Goal: Transaction & Acquisition: Purchase product/service

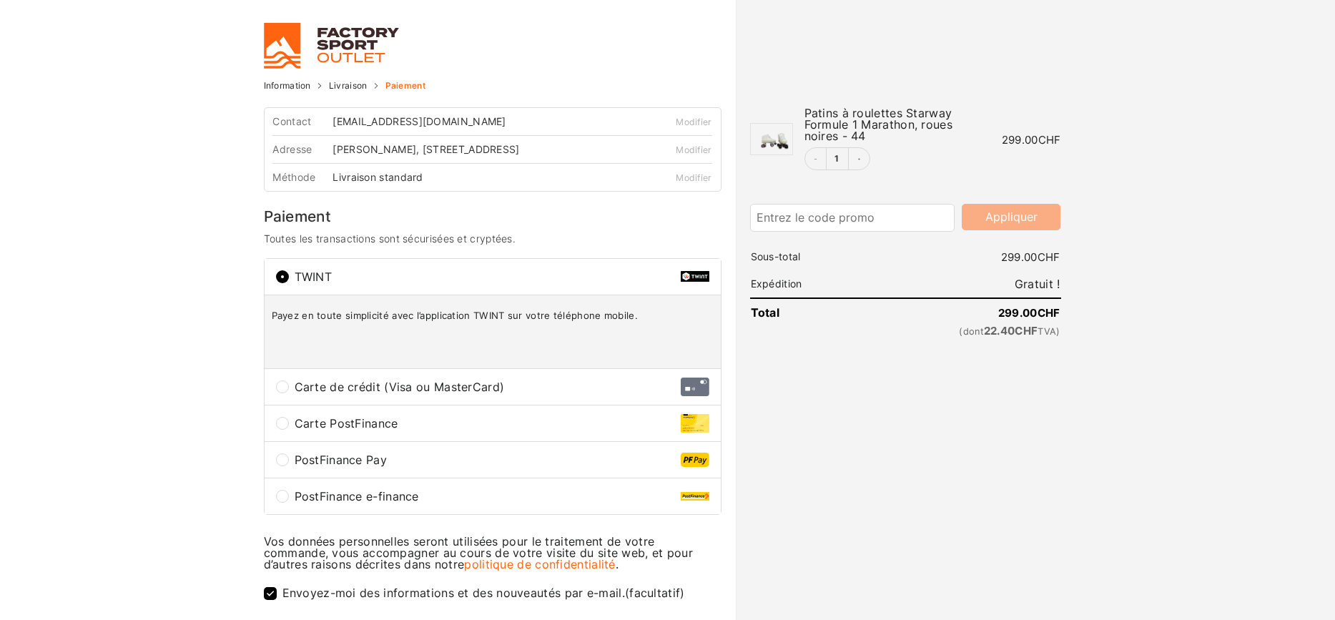
click at [1176, 619] on div at bounding box center [667, 620] width 1335 height 0
click at [817, 619] on div at bounding box center [667, 620] width 1335 height 0
drag, startPoint x: 867, startPoint y: 139, endPoint x: 906, endPoint y: 129, distance: 39.9
click at [871, 134] on div "Patins à roulettes Starway Formule 1 Marathon, roues noires - 44" at bounding box center [897, 124] width 186 height 34
drag, startPoint x: 955, startPoint y: 129, endPoint x: 794, endPoint y: 106, distance: 162.5
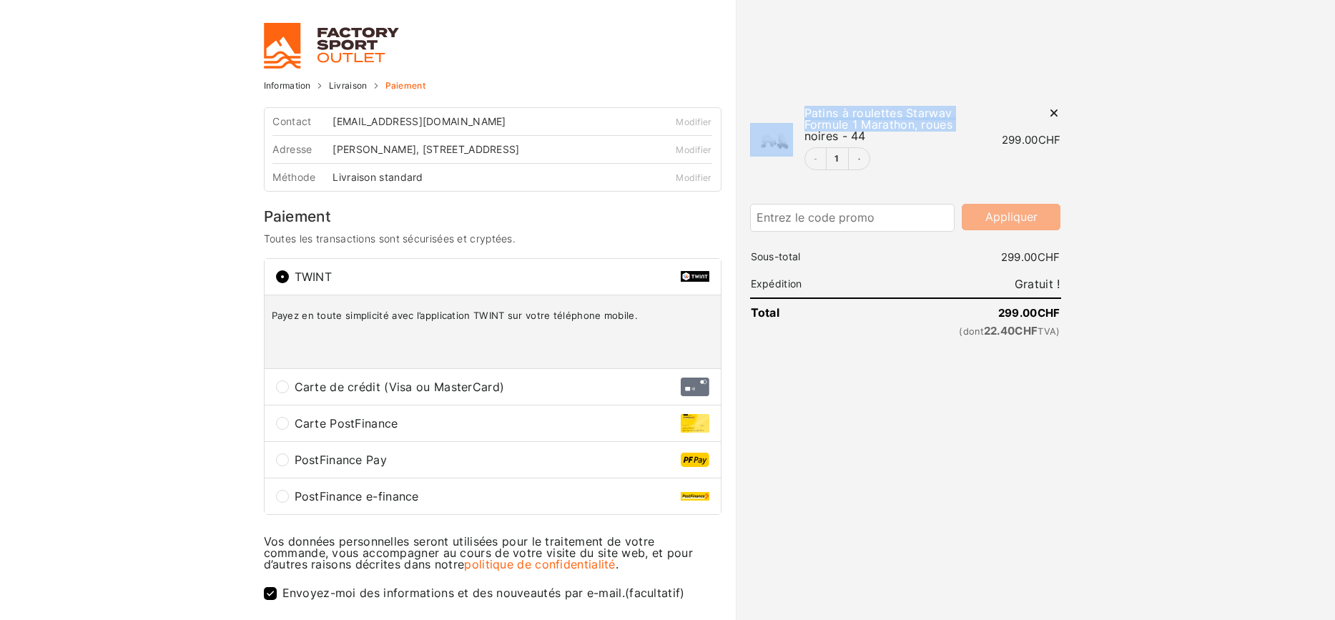
click at [789, 107] on tr "Patins à roulettes Starway Formule 1 Marathon, roues noires - 44 1 1 299.00 CHF" at bounding box center [905, 140] width 311 height 88
click at [799, 105] on th "Patins à roulettes Starway Formule 1 Marathon, roues noires - 44 1" at bounding box center [891, 140] width 197 height 88
drag, startPoint x: 863, startPoint y: 136, endPoint x: 805, endPoint y: 109, distance: 63.7
click at [805, 109] on span "Patins à roulettes Starway Formule 1 Marathon, roues noires - 44" at bounding box center [878, 124] width 149 height 37
click at [822, 124] on span "Patins à roulettes Starway Formule 1 Marathon, roues noires - 44" at bounding box center [878, 124] width 149 height 37
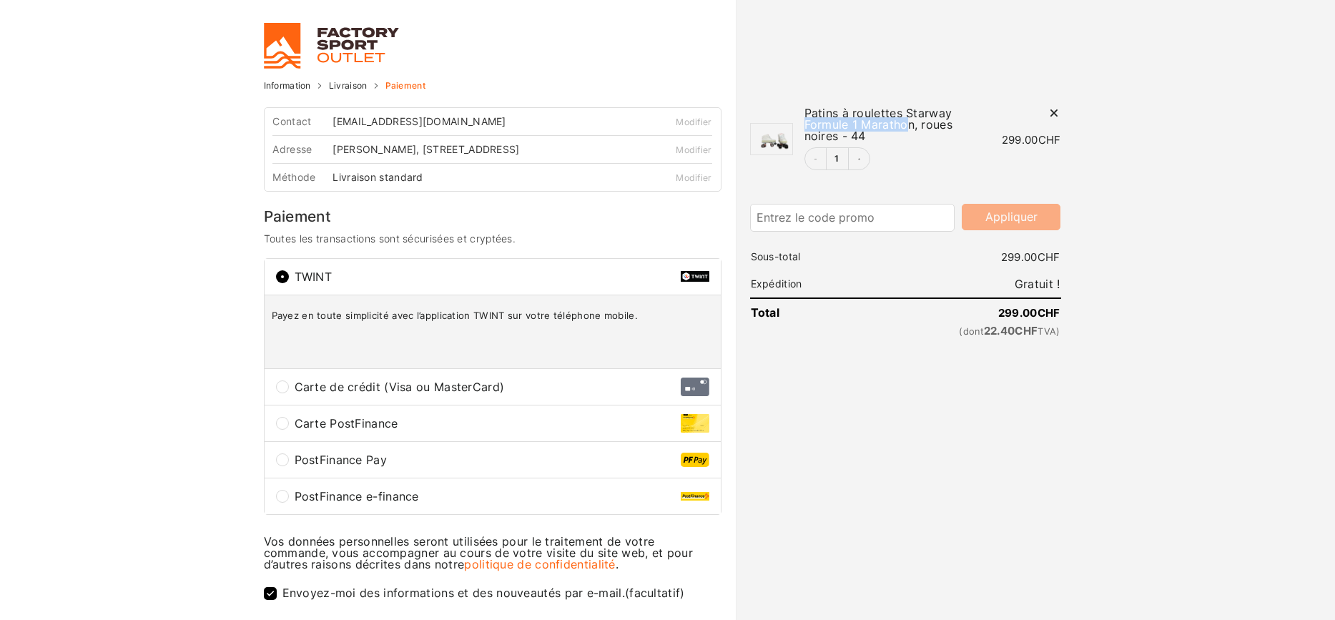
drag, startPoint x: 804, startPoint y: 125, endPoint x: 907, endPoint y: 128, distance: 103.0
click at [907, 128] on span "Patins à roulettes Starway Formule 1 Marathon, roues noires - 44" at bounding box center [878, 124] width 149 height 37
drag, startPoint x: 899, startPoint y: 117, endPoint x: 908, endPoint y: 112, distance: 9.9
click at [903, 114] on span "Patins à roulettes Starway Formule 1 Marathon, roues noires - 44" at bounding box center [878, 124] width 149 height 37
drag, startPoint x: 908, startPoint y: 112, endPoint x: 917, endPoint y: 124, distance: 15.3
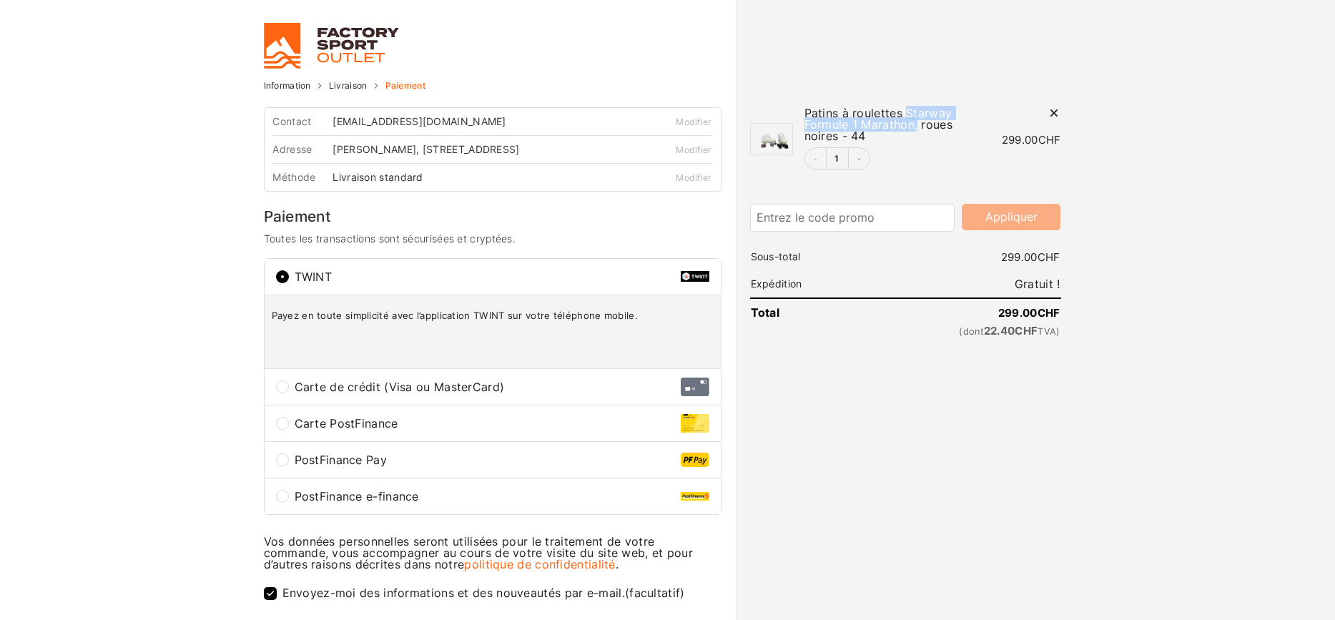
click at [917, 124] on span "Patins à roulettes Starway Formule 1 Marathon, roues noires - 44" at bounding box center [878, 124] width 149 height 37
copy span "Starway Formule 1 Marathon,"
